Goal: Information Seeking & Learning: Learn about a topic

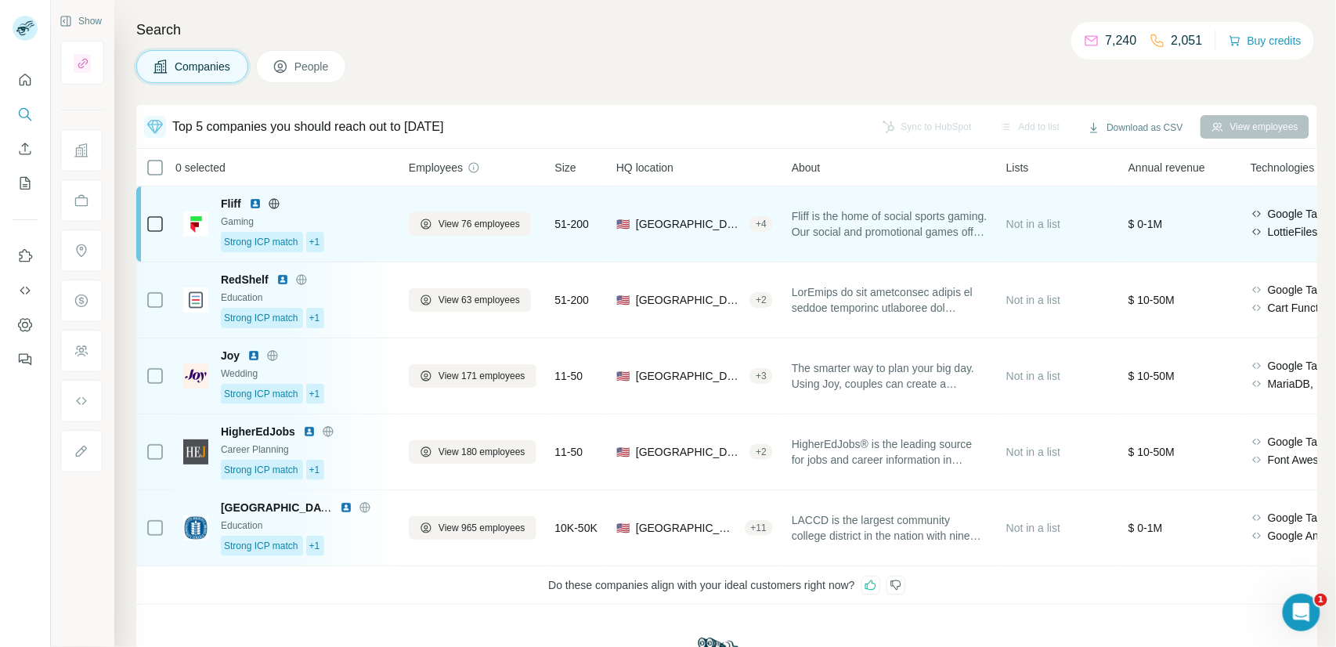
click at [359, 226] on div "Gaming" at bounding box center [305, 222] width 169 height 14
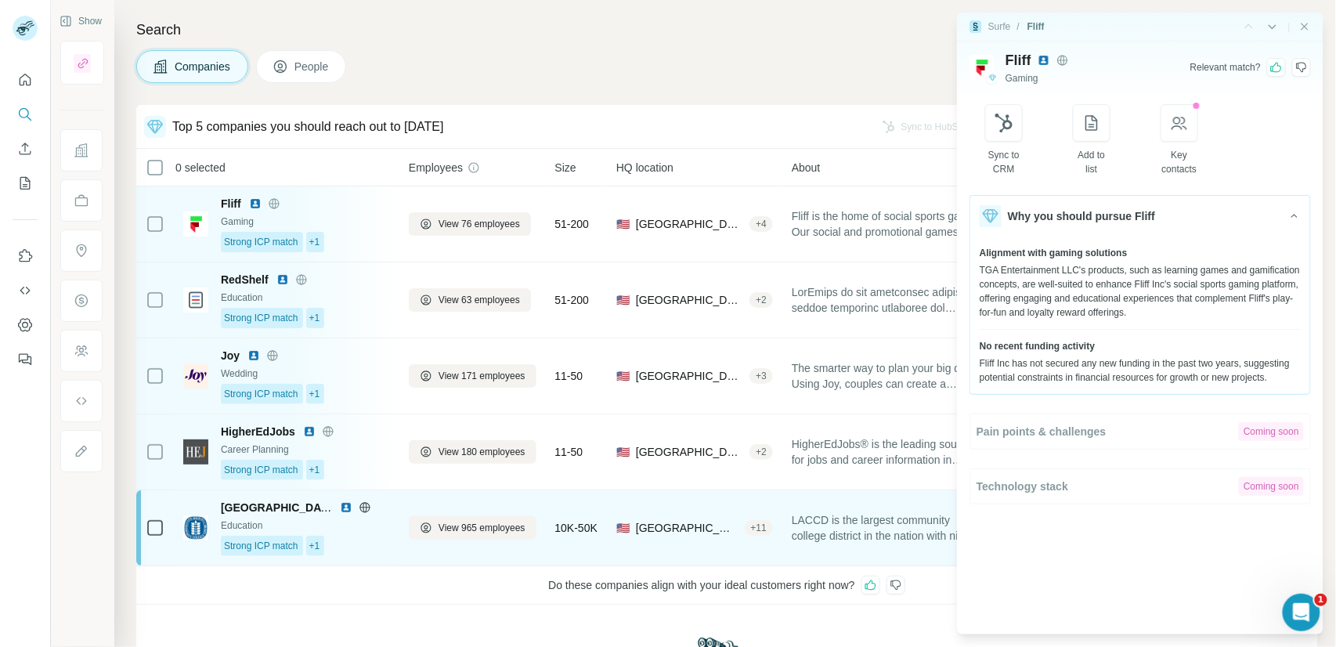
click at [387, 531] on div "Education" at bounding box center [305, 525] width 169 height 14
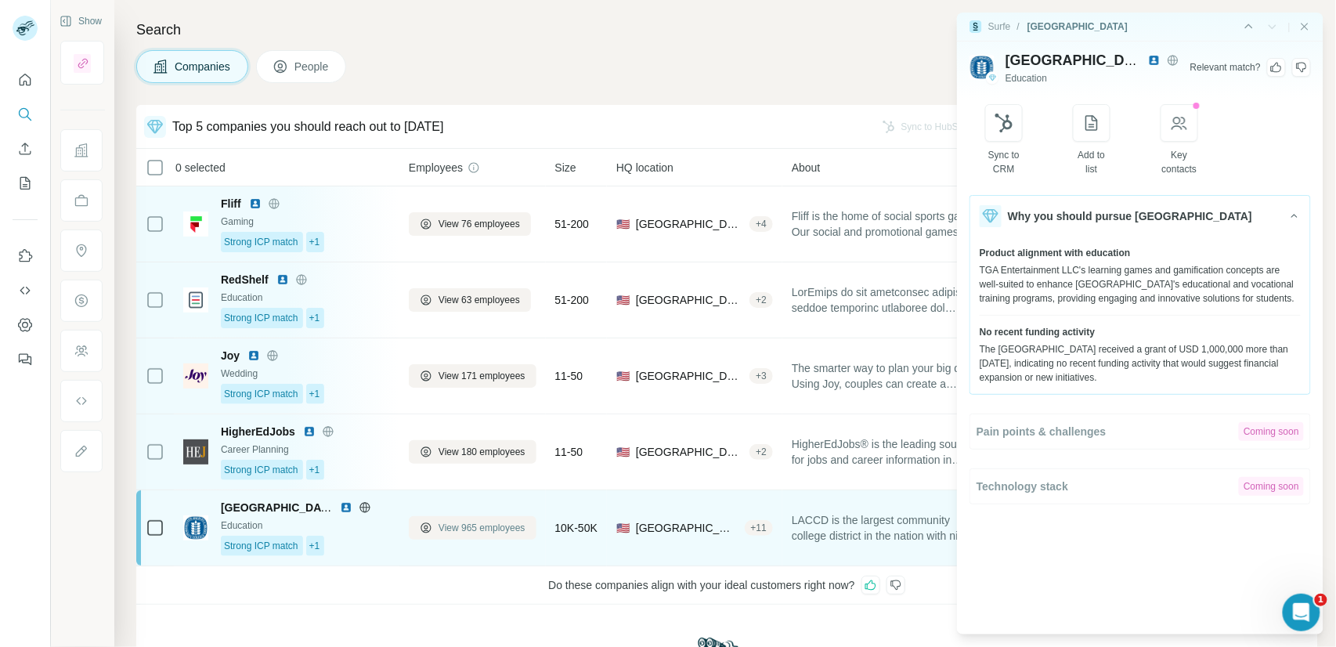
click at [460, 528] on span "View 965 employees" at bounding box center [481, 528] width 87 height 14
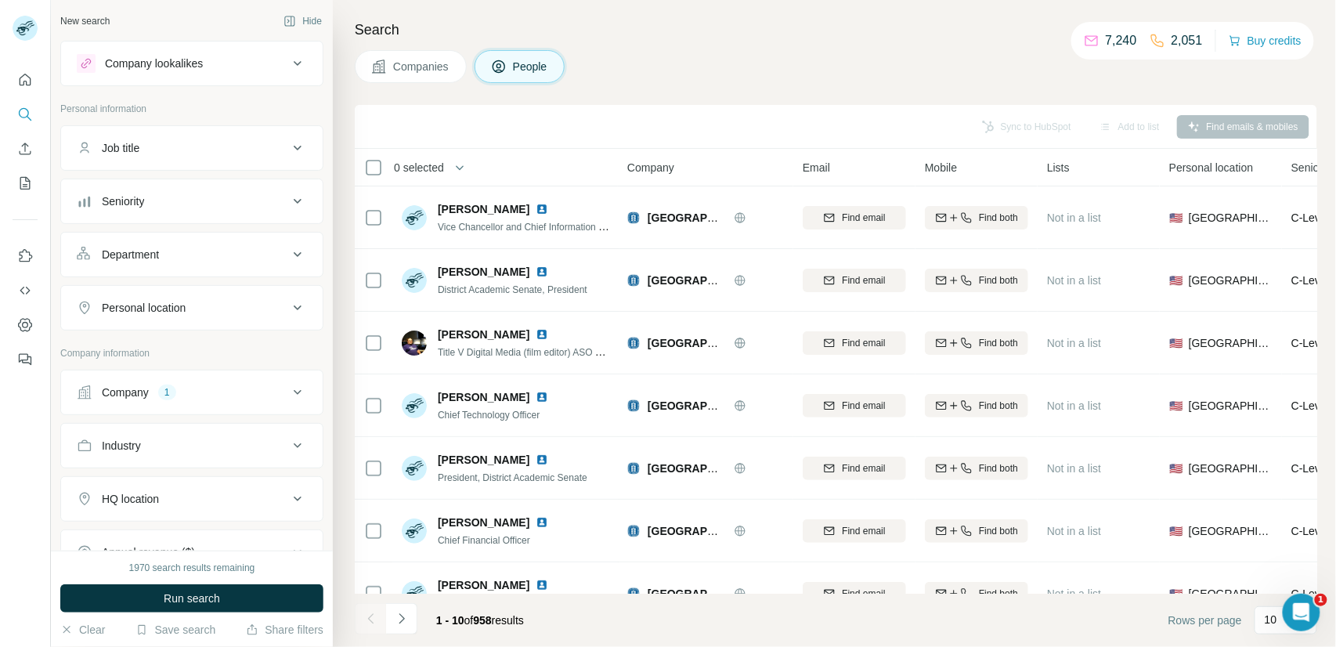
click at [426, 68] on span "Companies" at bounding box center [421, 67] width 57 height 16
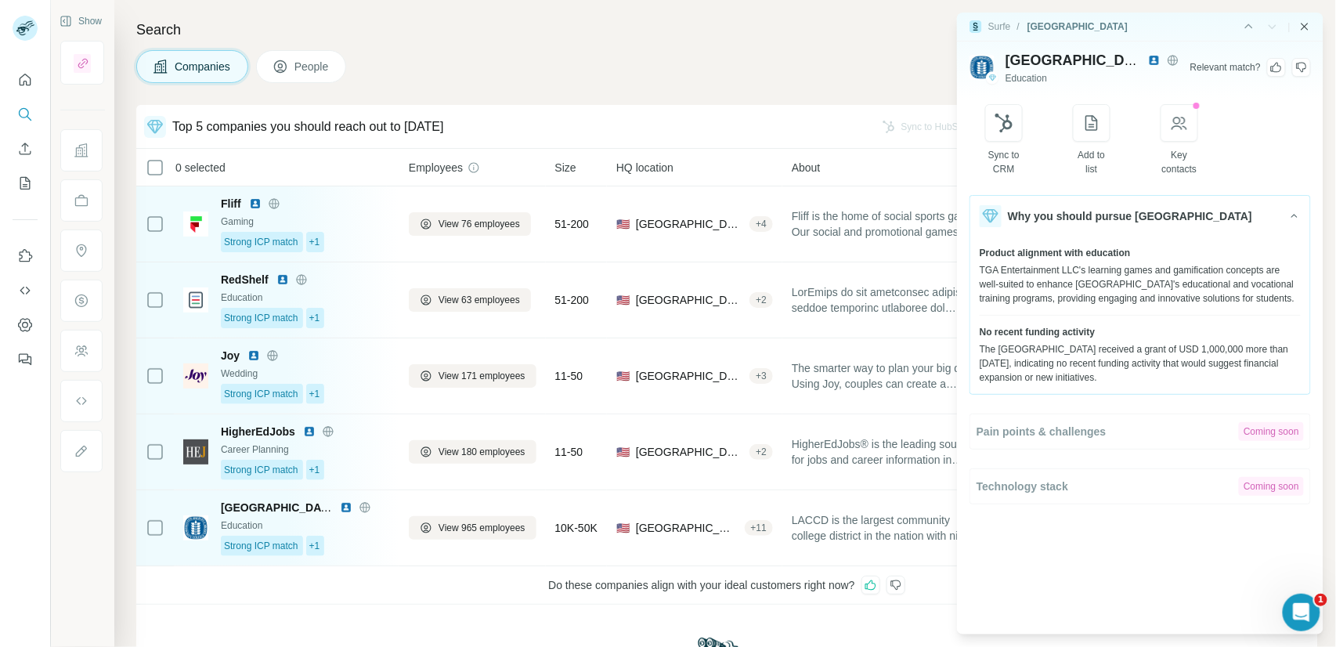
click at [1308, 29] on icon "Close side panel" at bounding box center [1304, 26] width 13 height 13
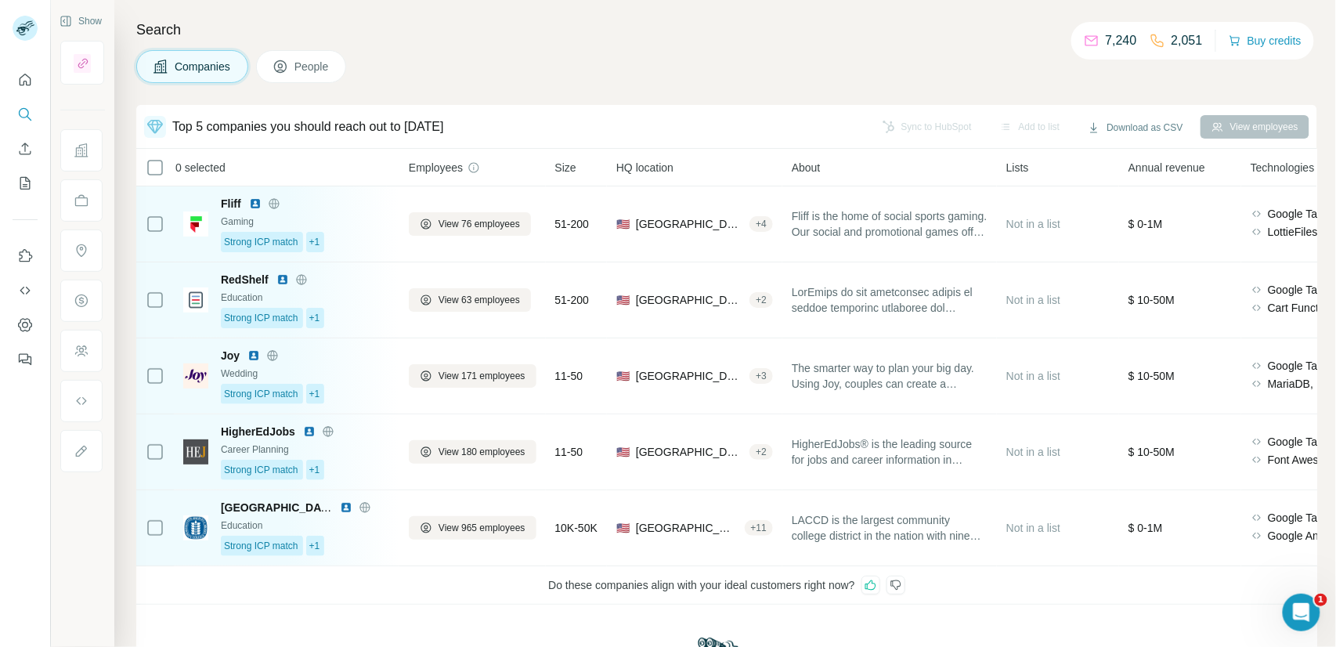
click at [898, 586] on icon at bounding box center [895, 585] width 13 height 13
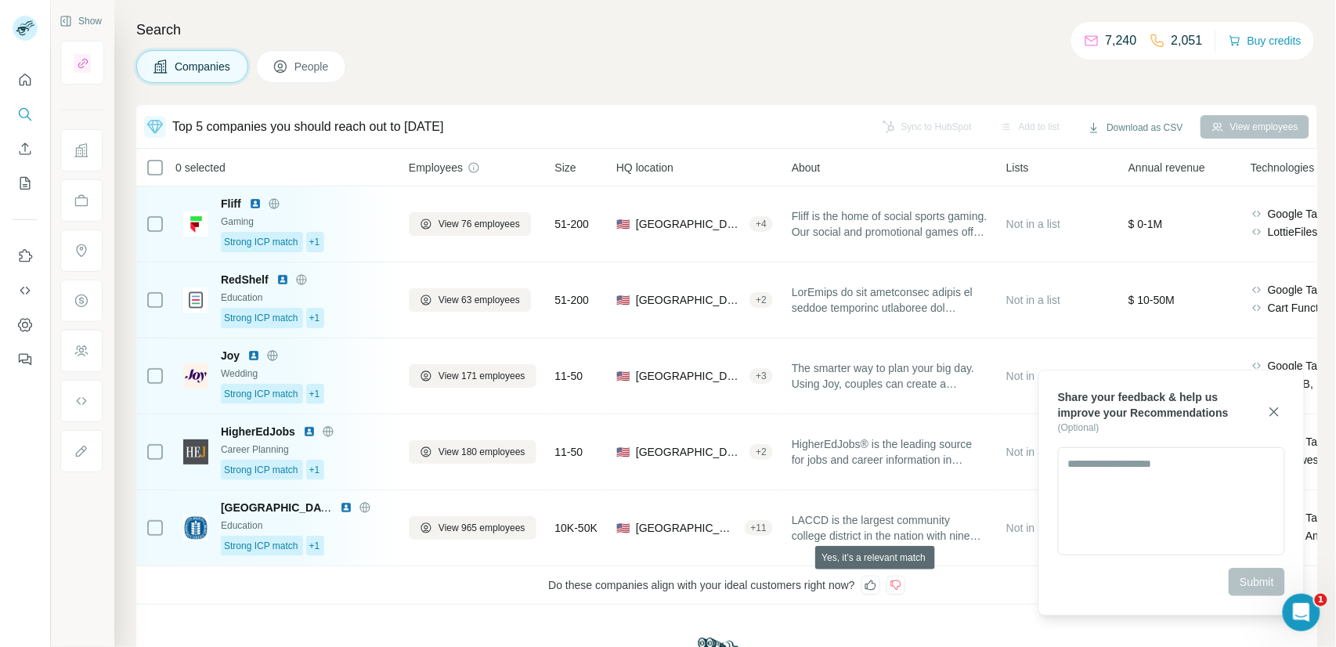
click at [877, 587] on icon at bounding box center [870, 585] width 13 height 13
click at [1090, 492] on textarea at bounding box center [1171, 501] width 227 height 108
click at [1270, 415] on icon "button" at bounding box center [1274, 411] width 9 height 9
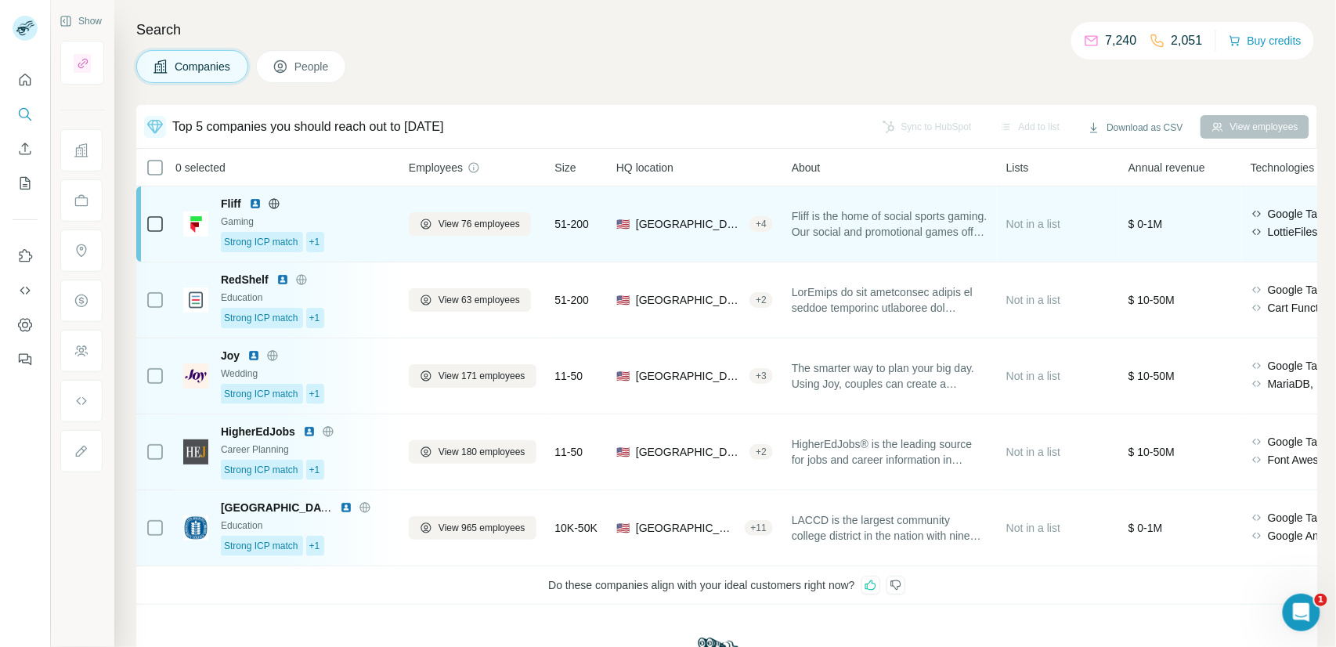
click at [370, 232] on div "Strong ICP match +1" at bounding box center [305, 242] width 169 height 20
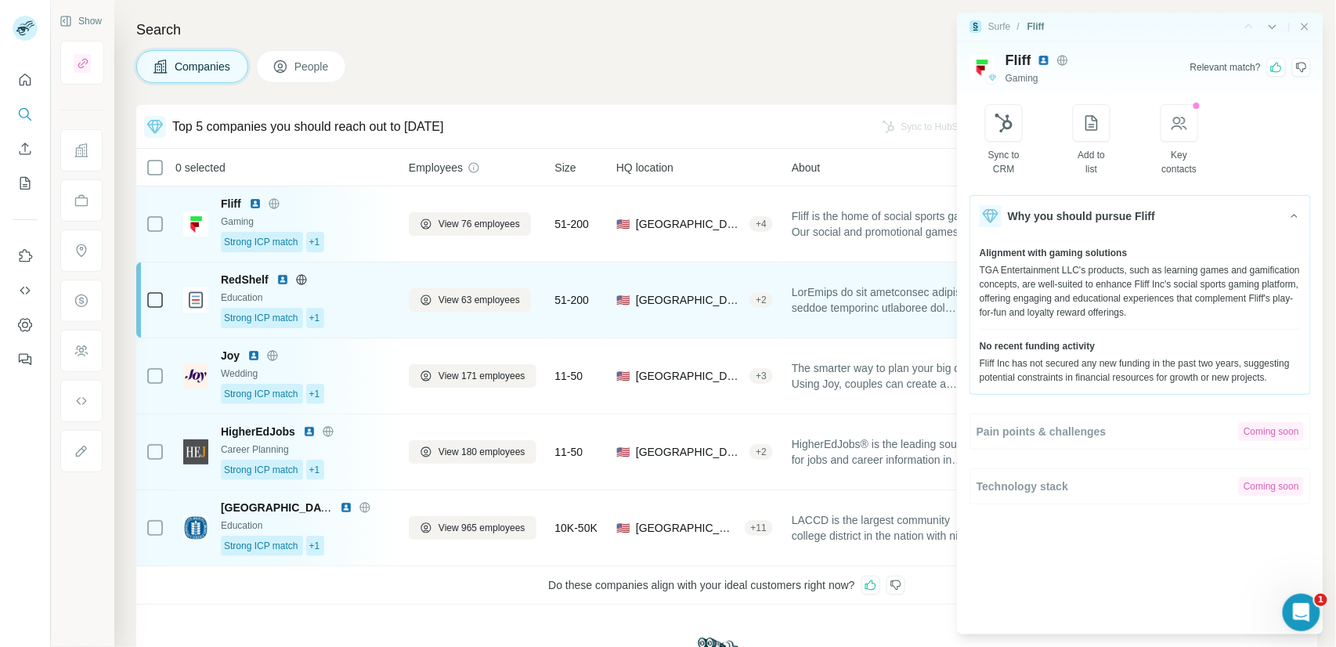
click at [355, 308] on div "Strong ICP match +1" at bounding box center [305, 318] width 169 height 20
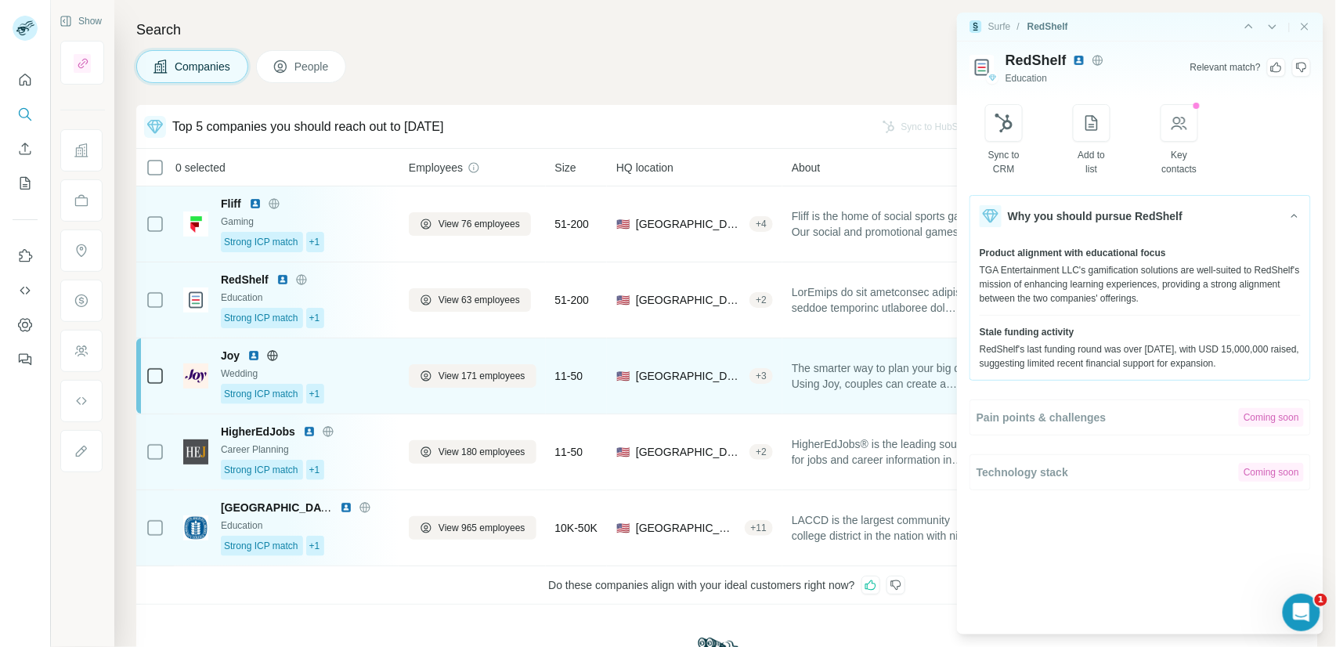
click at [359, 373] on div "Wedding" at bounding box center [305, 373] width 169 height 14
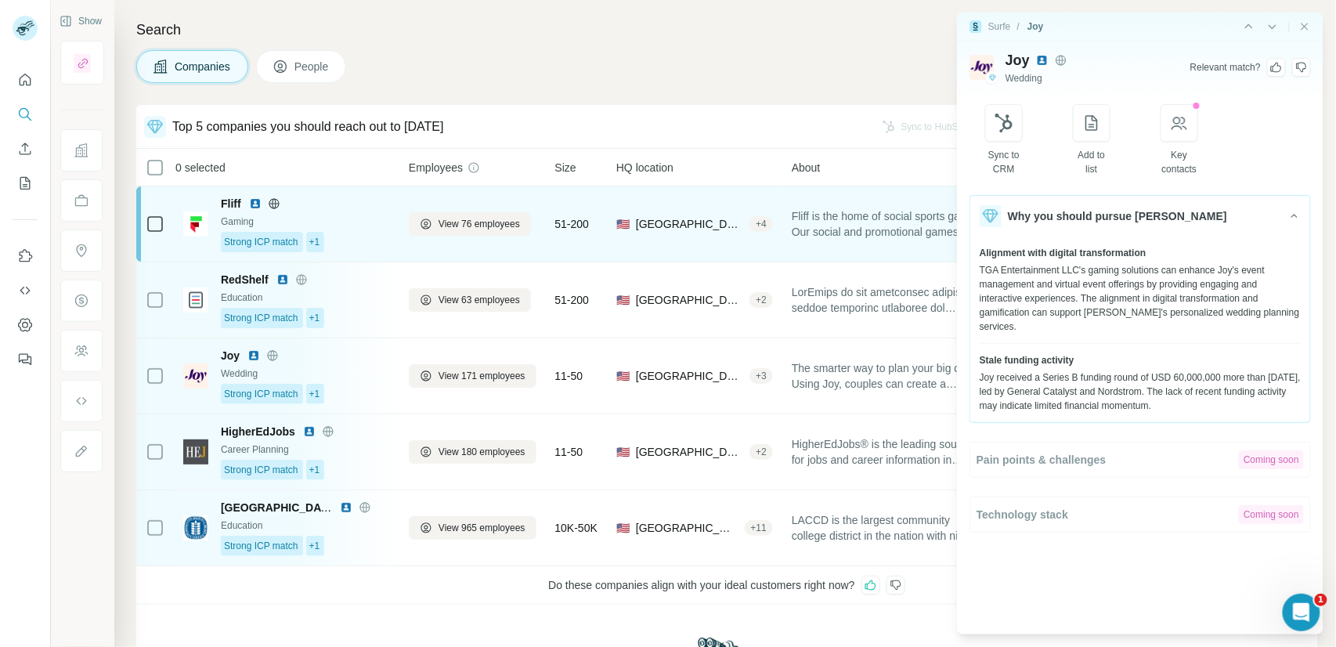
click at [370, 230] on div "Fliff Gaming Strong ICP match +1" at bounding box center [305, 224] width 169 height 56
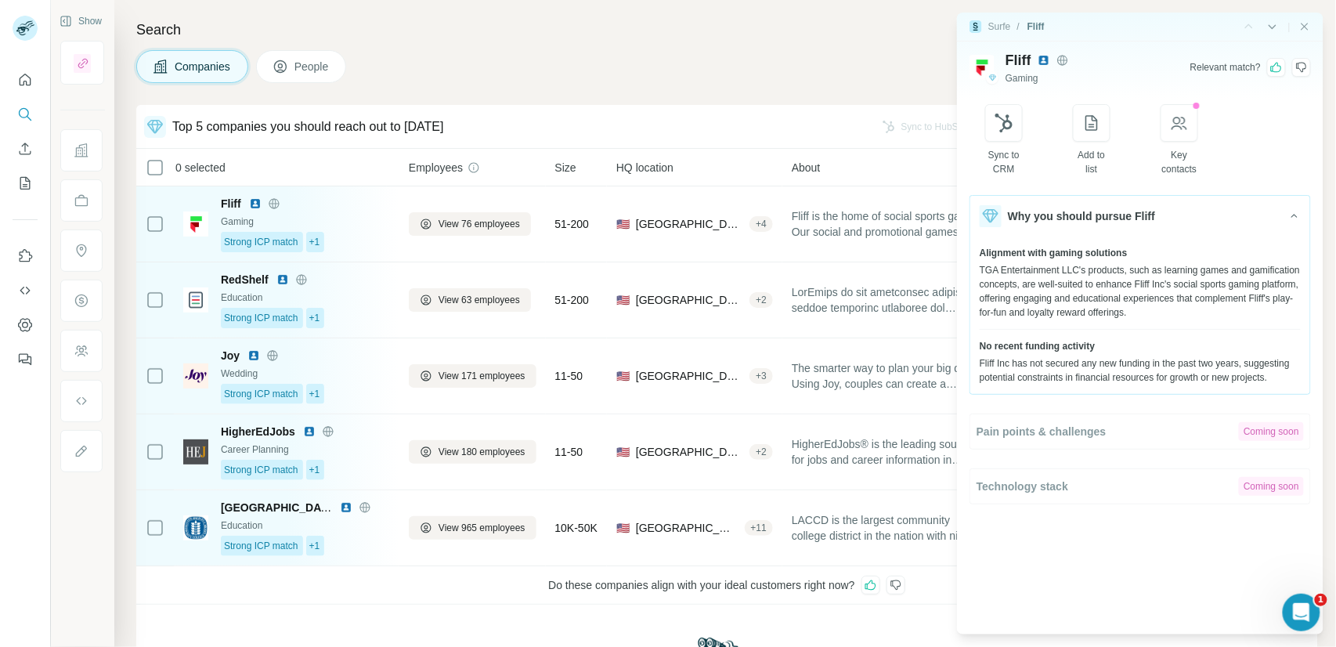
click at [1304, 71] on icon at bounding box center [1301, 67] width 13 height 13
click at [1278, 68] on icon at bounding box center [1276, 67] width 13 height 13
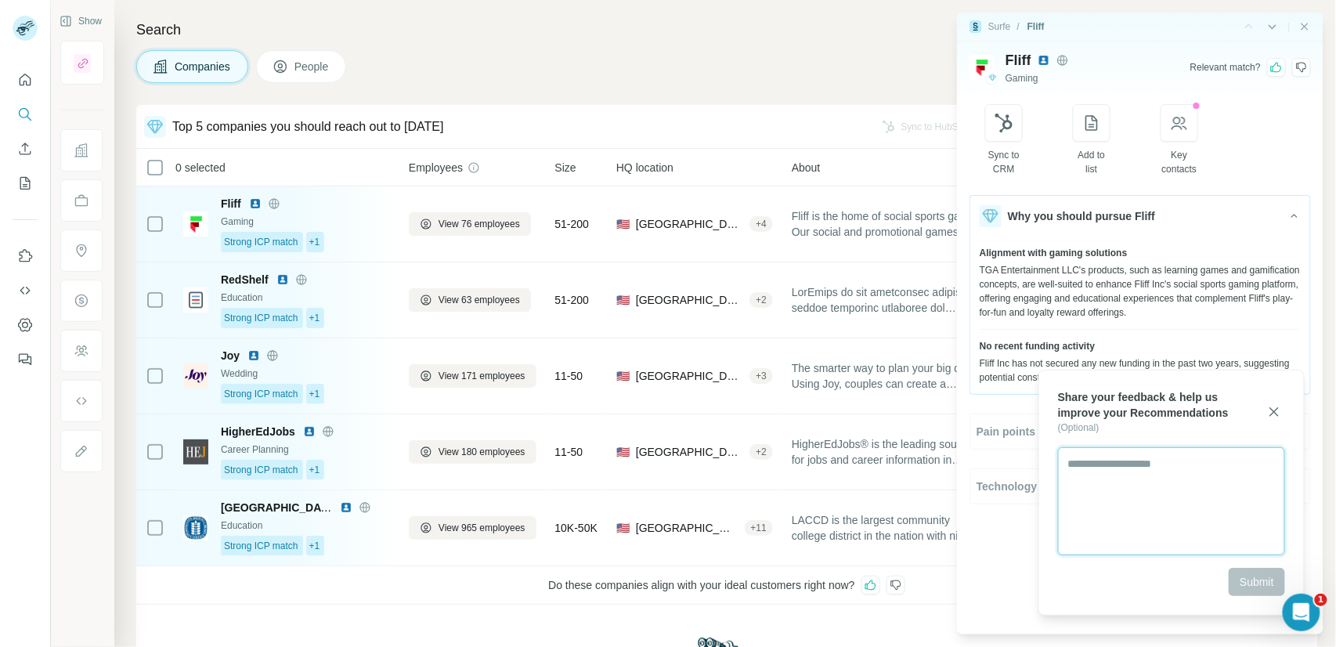
click at [1152, 480] on textarea at bounding box center [1171, 501] width 227 height 108
click at [1278, 410] on icon "button" at bounding box center [1274, 412] width 16 height 16
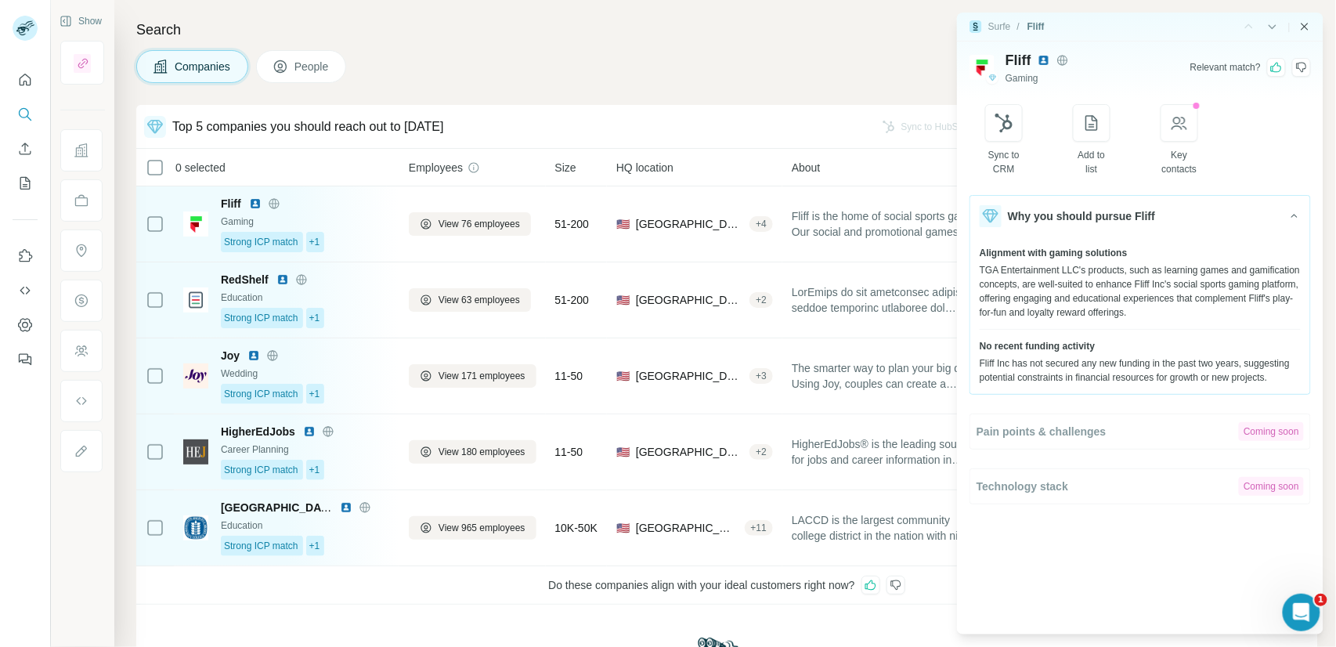
click at [1304, 25] on icon "Close side panel" at bounding box center [1304, 26] width 7 height 7
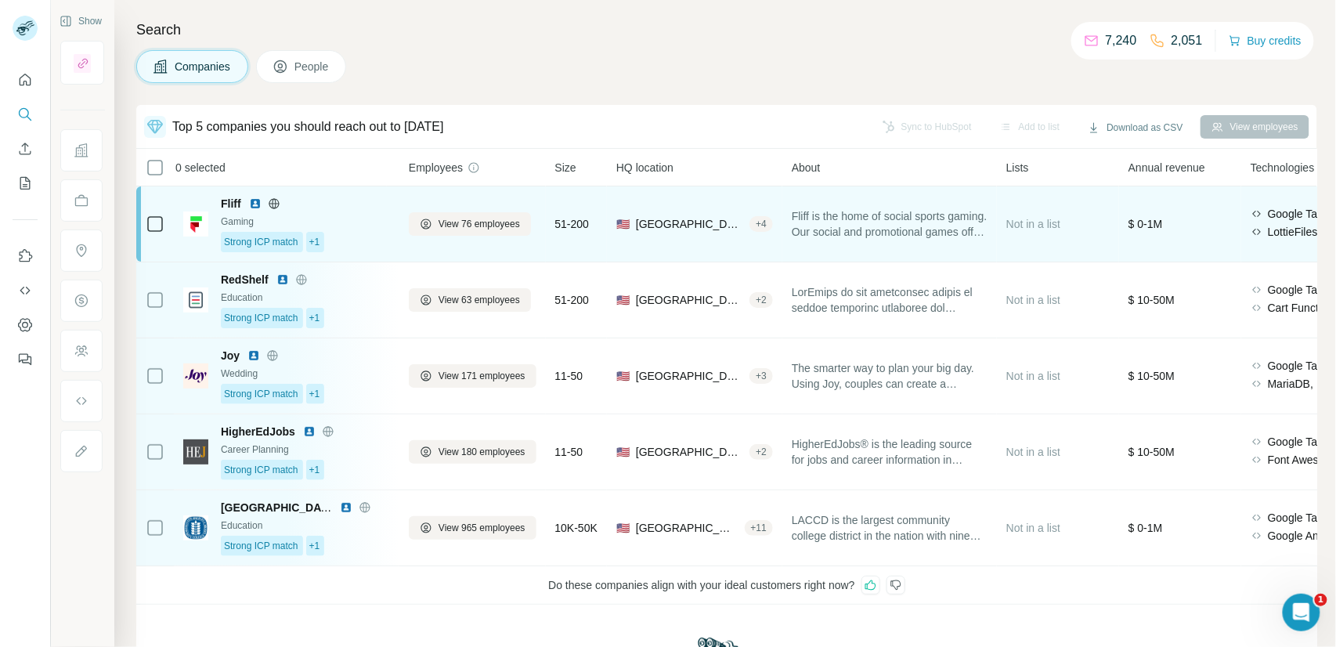
click at [364, 218] on div "Gaming" at bounding box center [305, 222] width 169 height 14
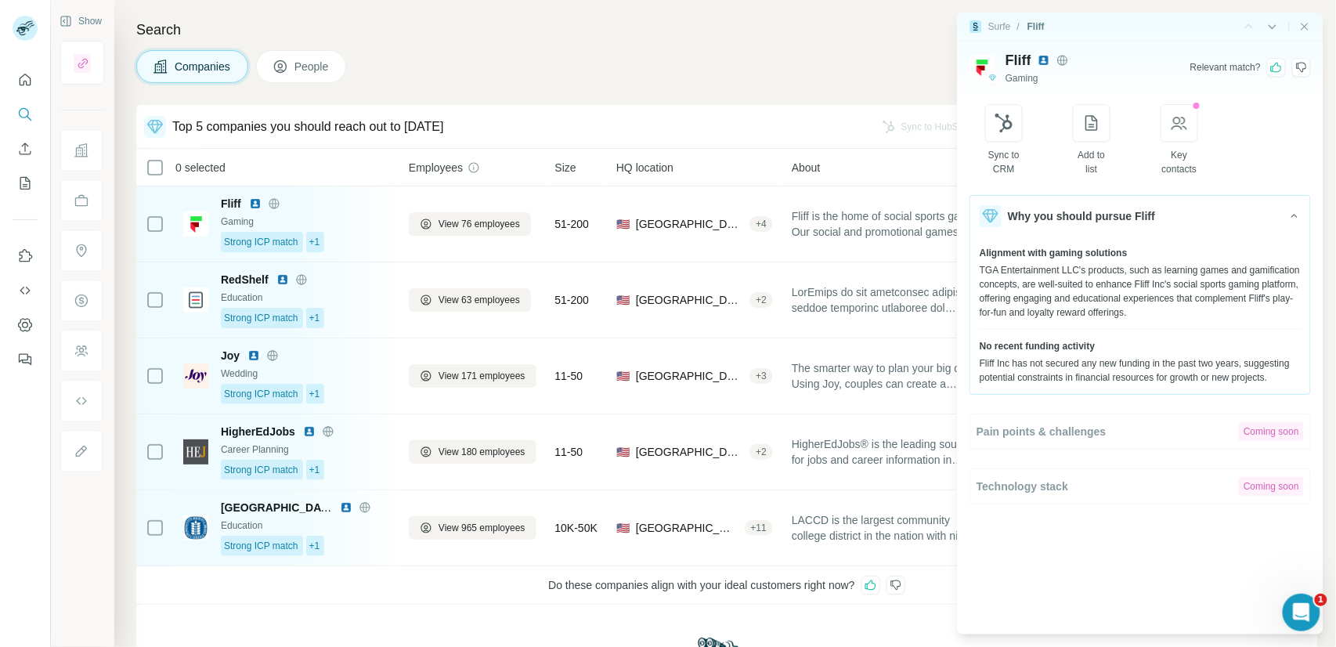
click at [301, 66] on span "People" at bounding box center [312, 67] width 36 height 16
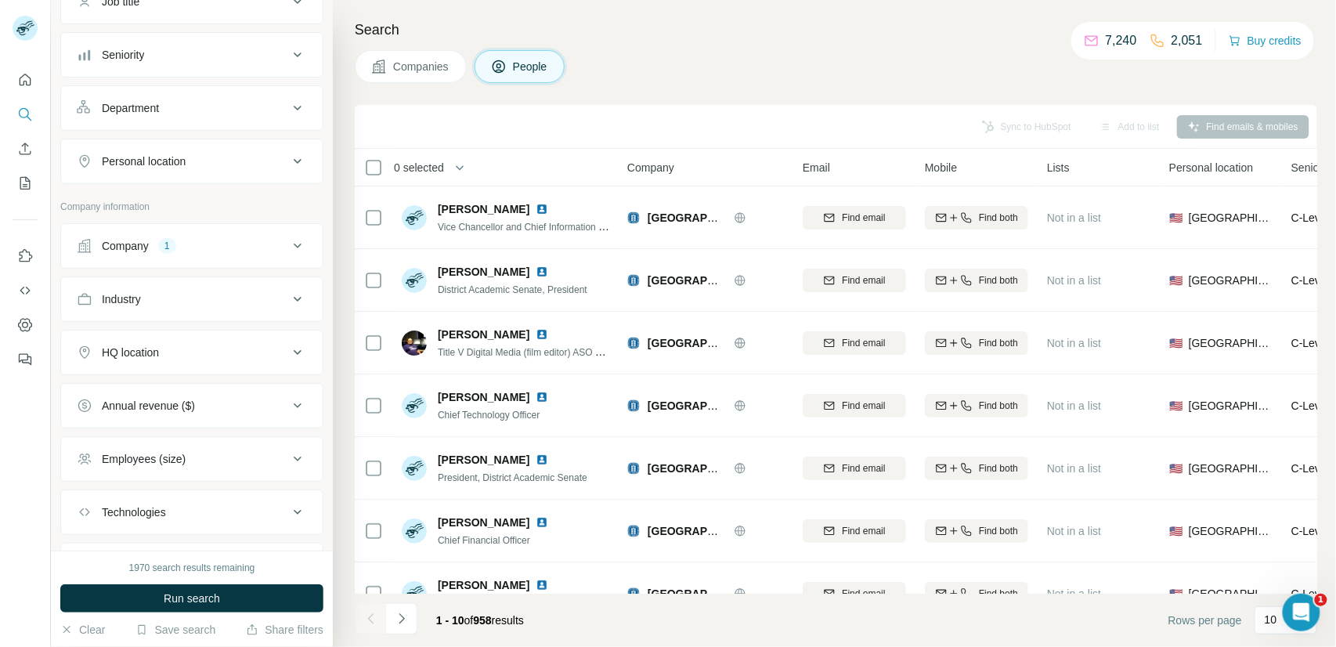
scroll to position [228, 0]
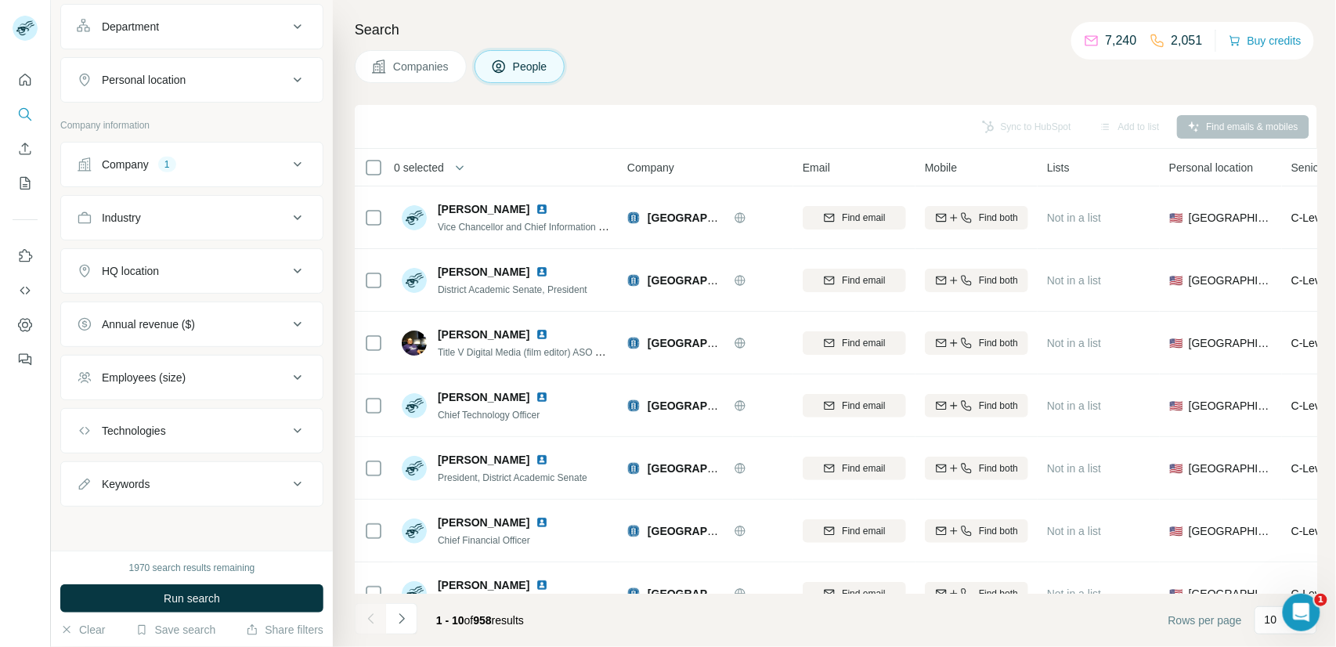
click at [412, 70] on span "Companies" at bounding box center [421, 67] width 57 height 16
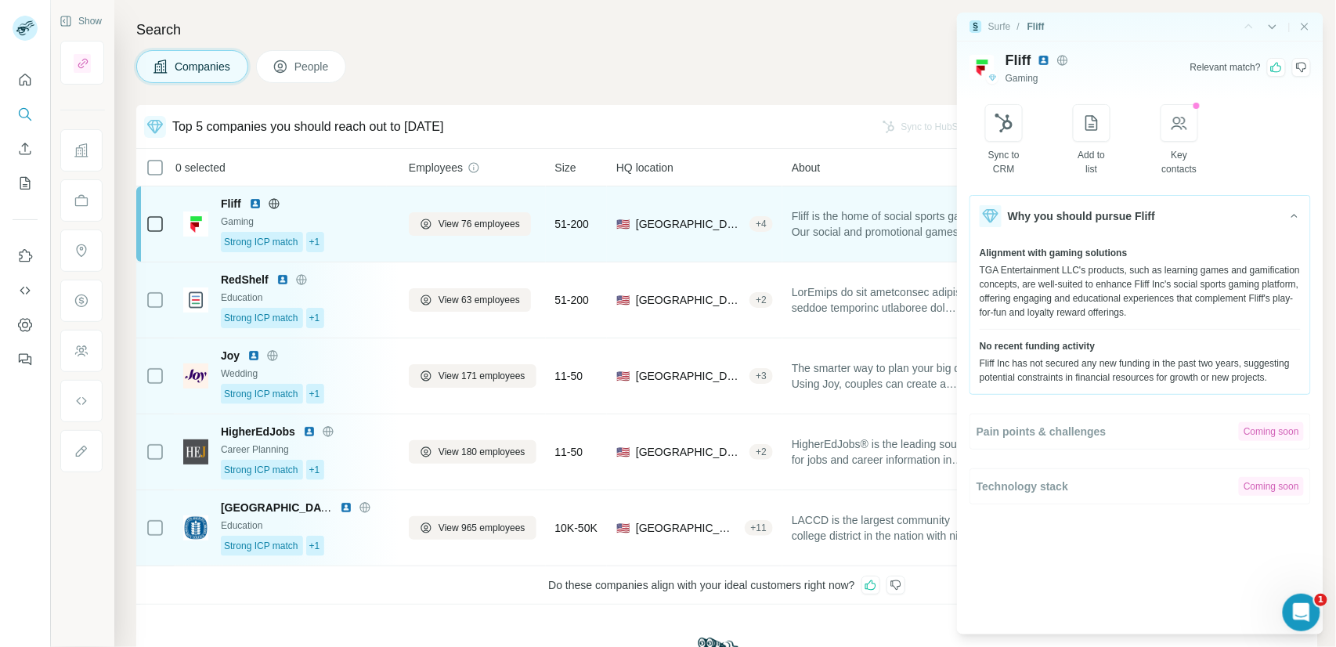
scroll to position [0, 0]
